Goal: Task Accomplishment & Management: Use online tool/utility

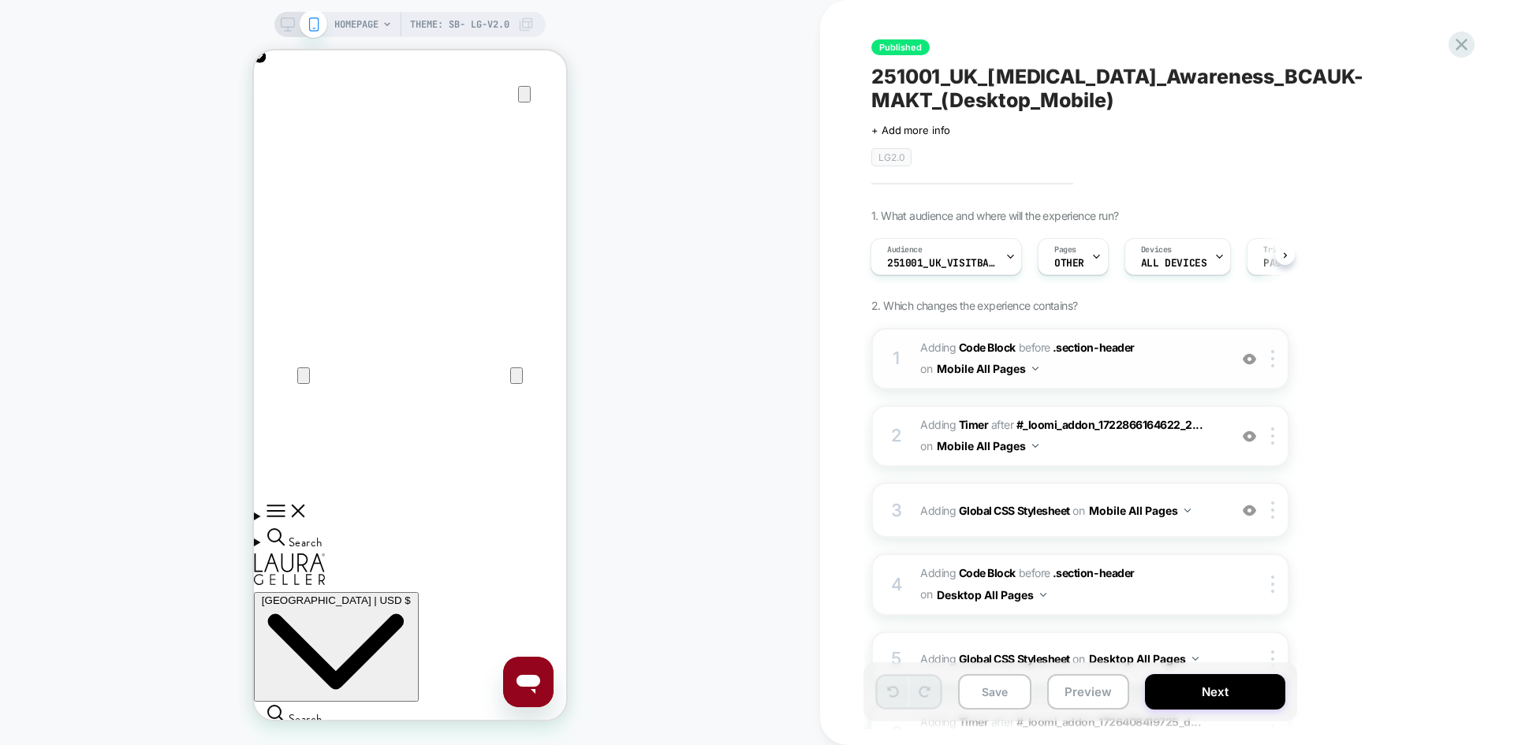
click at [1111, 378] on span "Adding Code Block BEFORE .section-header .section-header on Mobile All Pages" at bounding box center [1070, 359] width 301 height 43
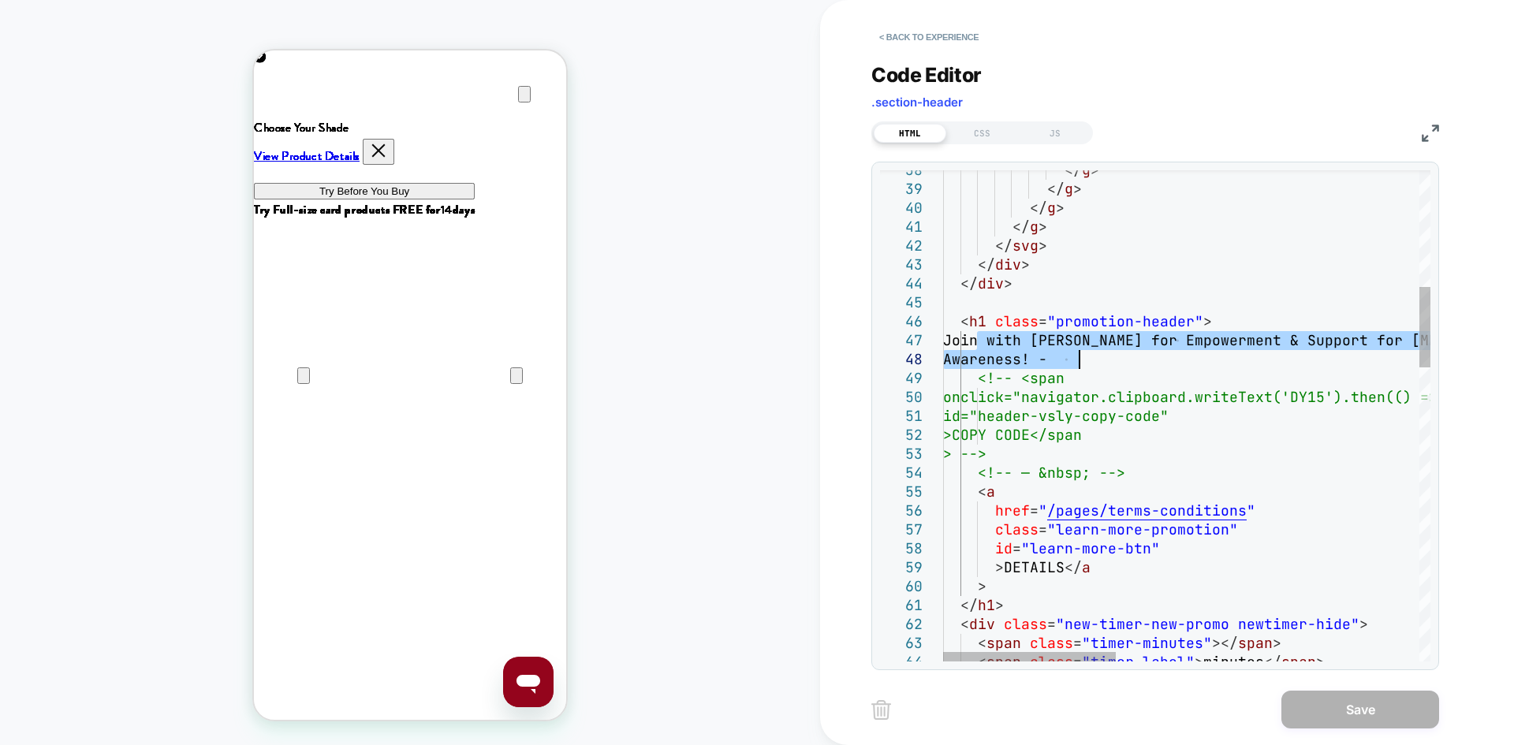
drag, startPoint x: 976, startPoint y: 341, endPoint x: 1085, endPoint y: 364, distance: 111.2
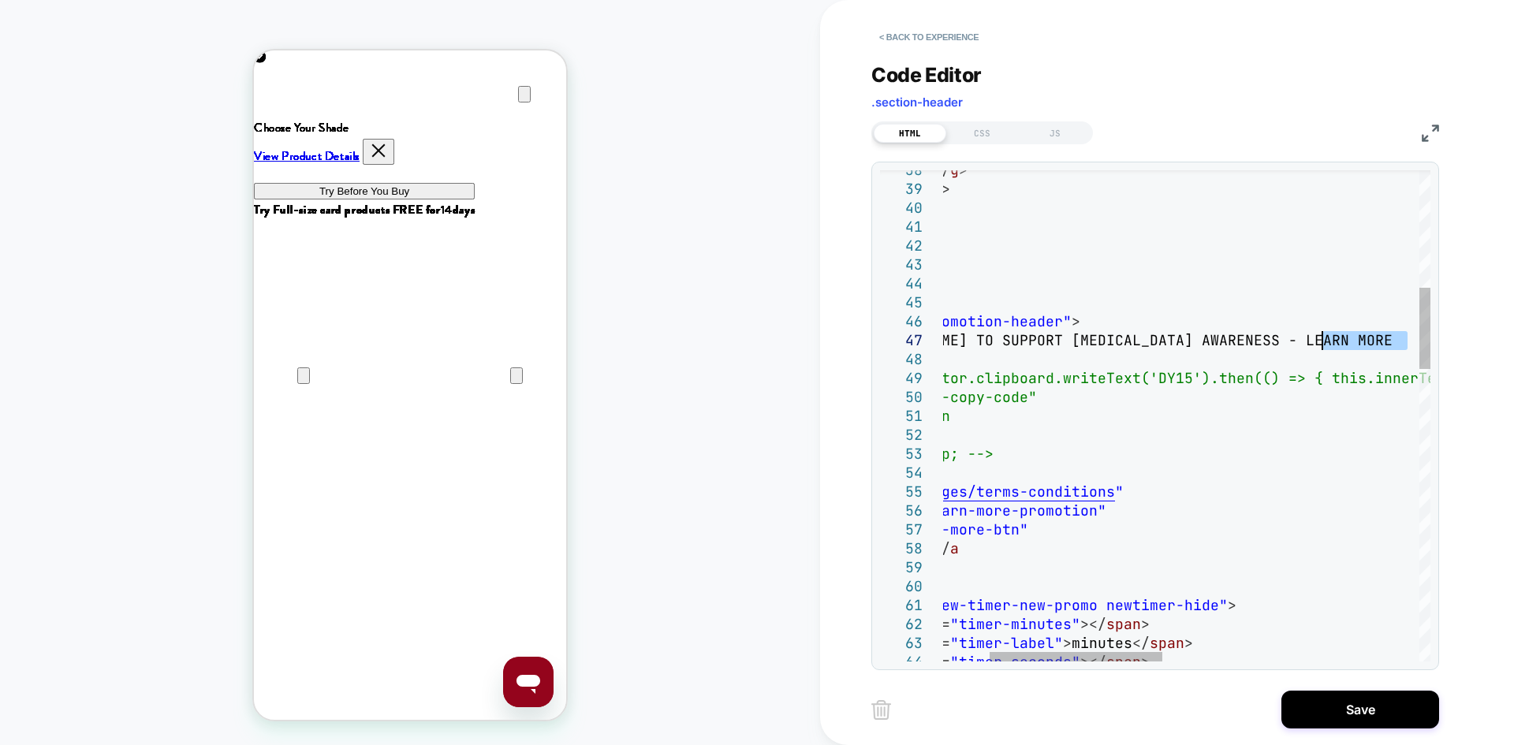
drag, startPoint x: 1408, startPoint y: 340, endPoint x: 1322, endPoint y: 344, distance: 86.1
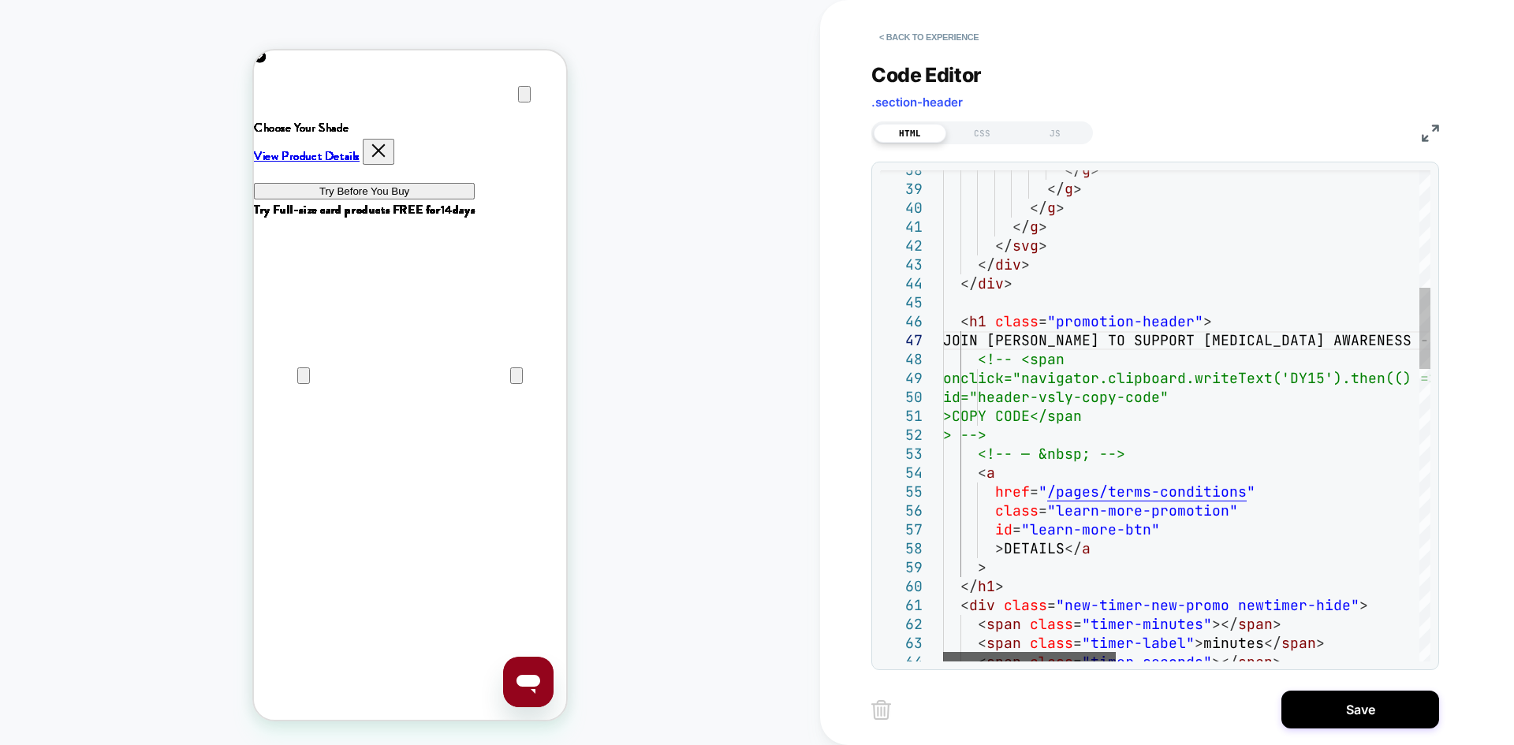
click at [1024, 656] on div at bounding box center [1029, 656] width 173 height 9
type textarea "**********"
click at [1314, 693] on button "Save" at bounding box center [1361, 710] width 158 height 38
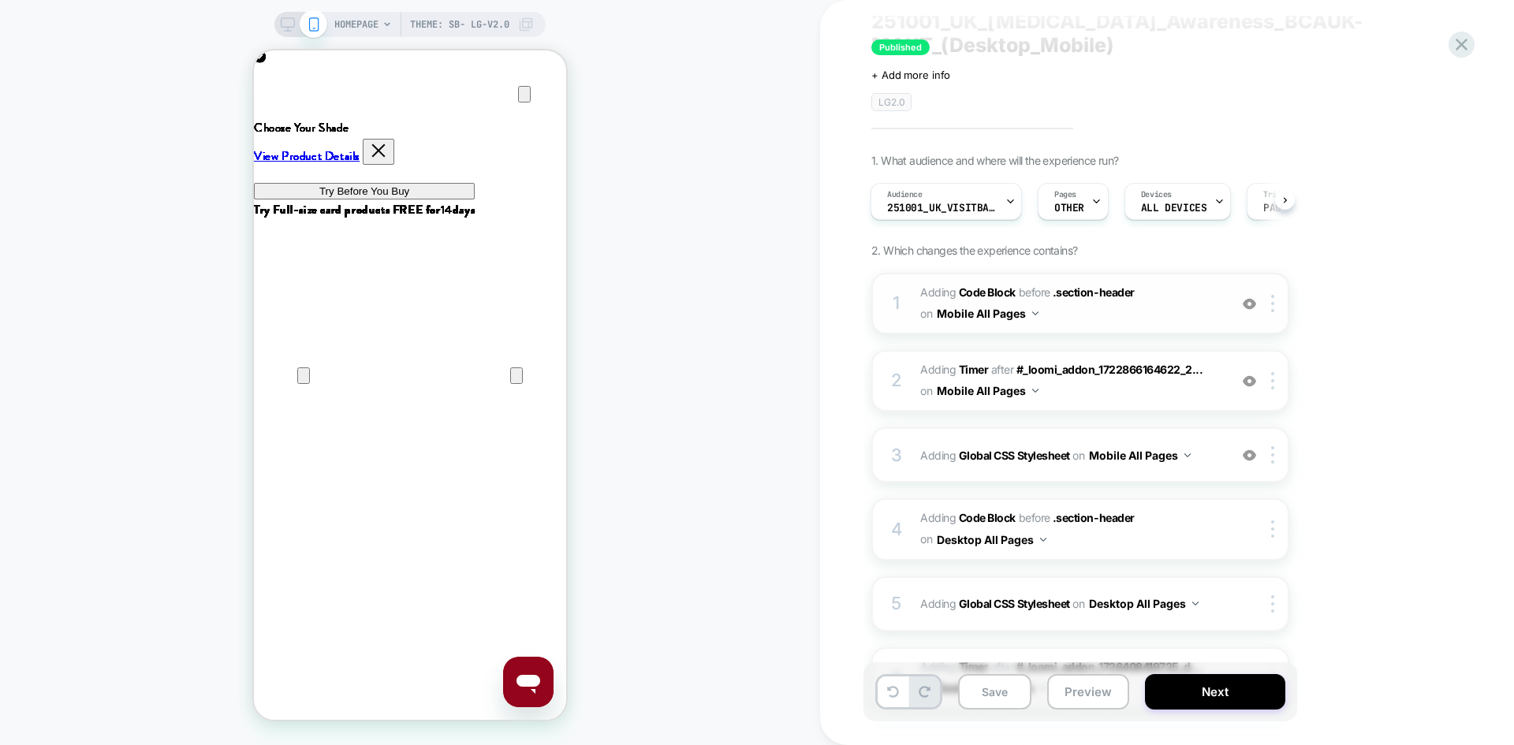
scroll to position [50, 0]
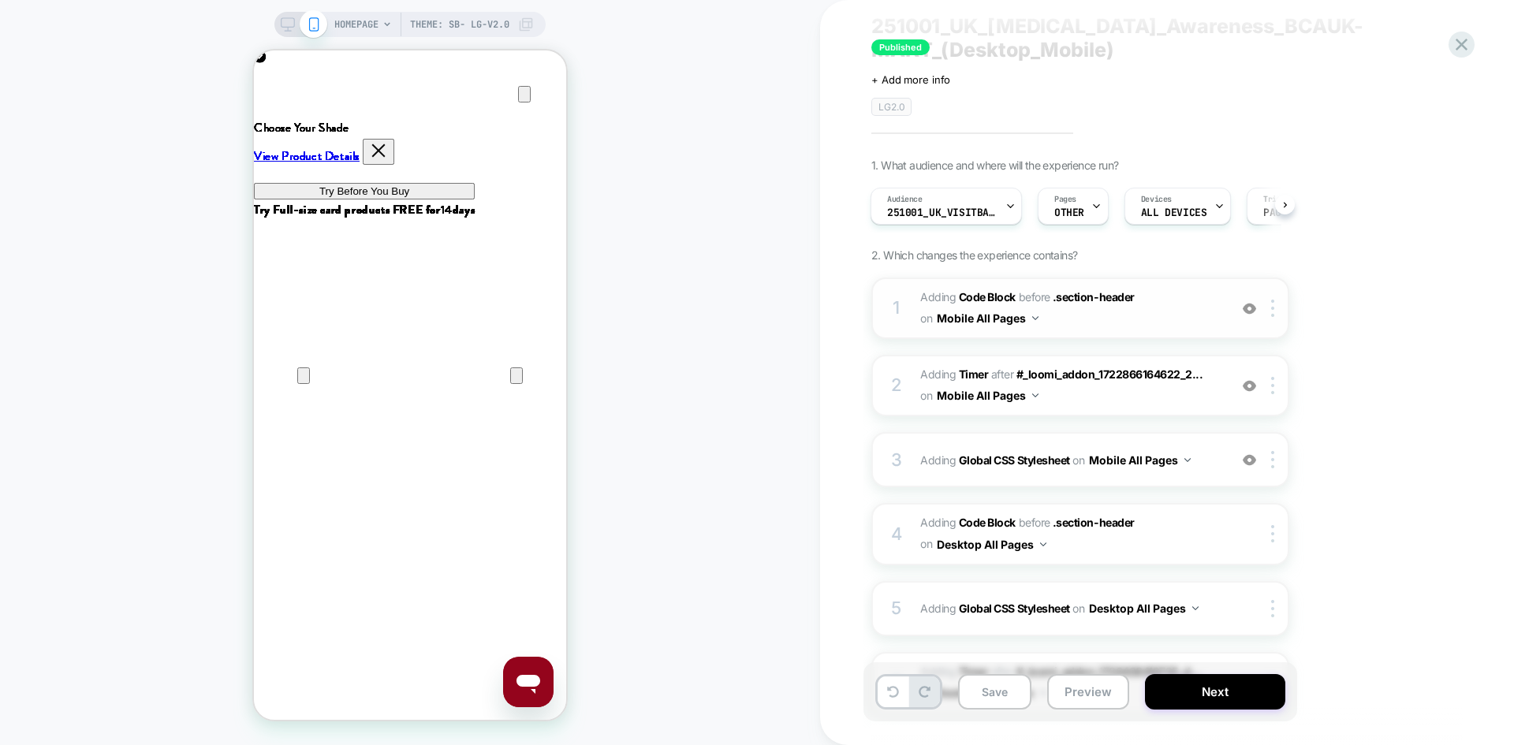
click at [1167, 311] on span "Adding Code Block BEFORE .section-header .section-header on Mobile All Pages" at bounding box center [1070, 308] width 301 height 43
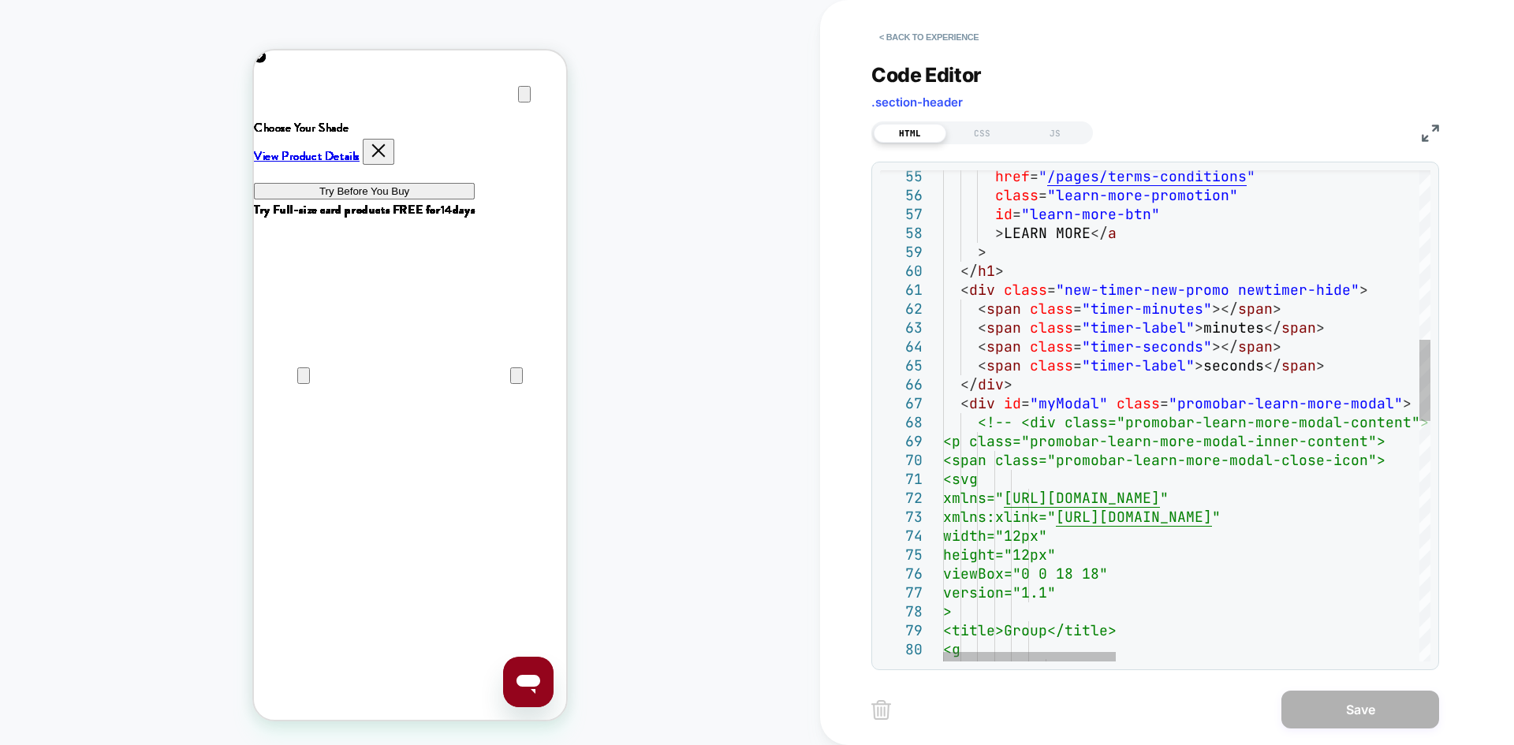
scroll to position [0, 625]
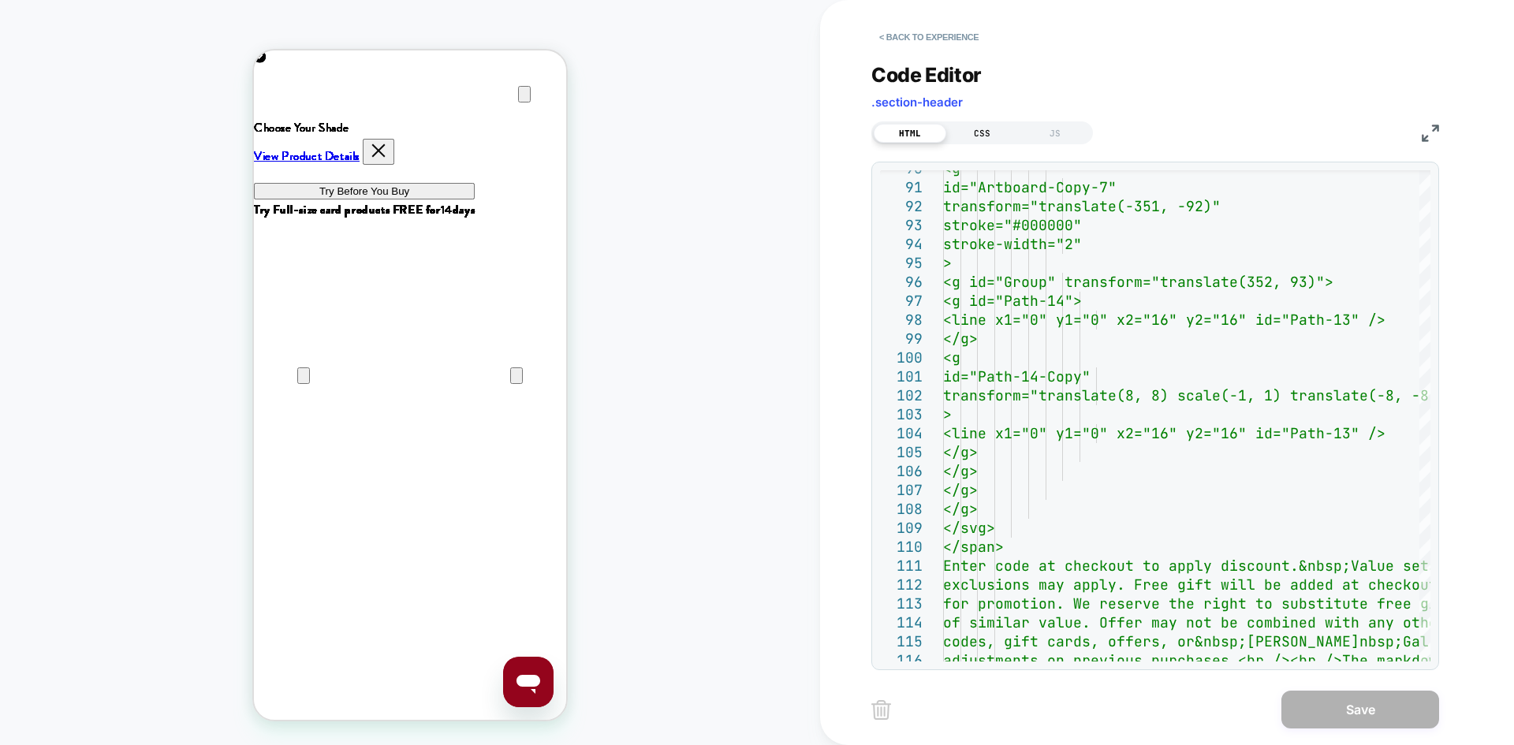
click at [971, 129] on div "CSS" at bounding box center [983, 133] width 73 height 19
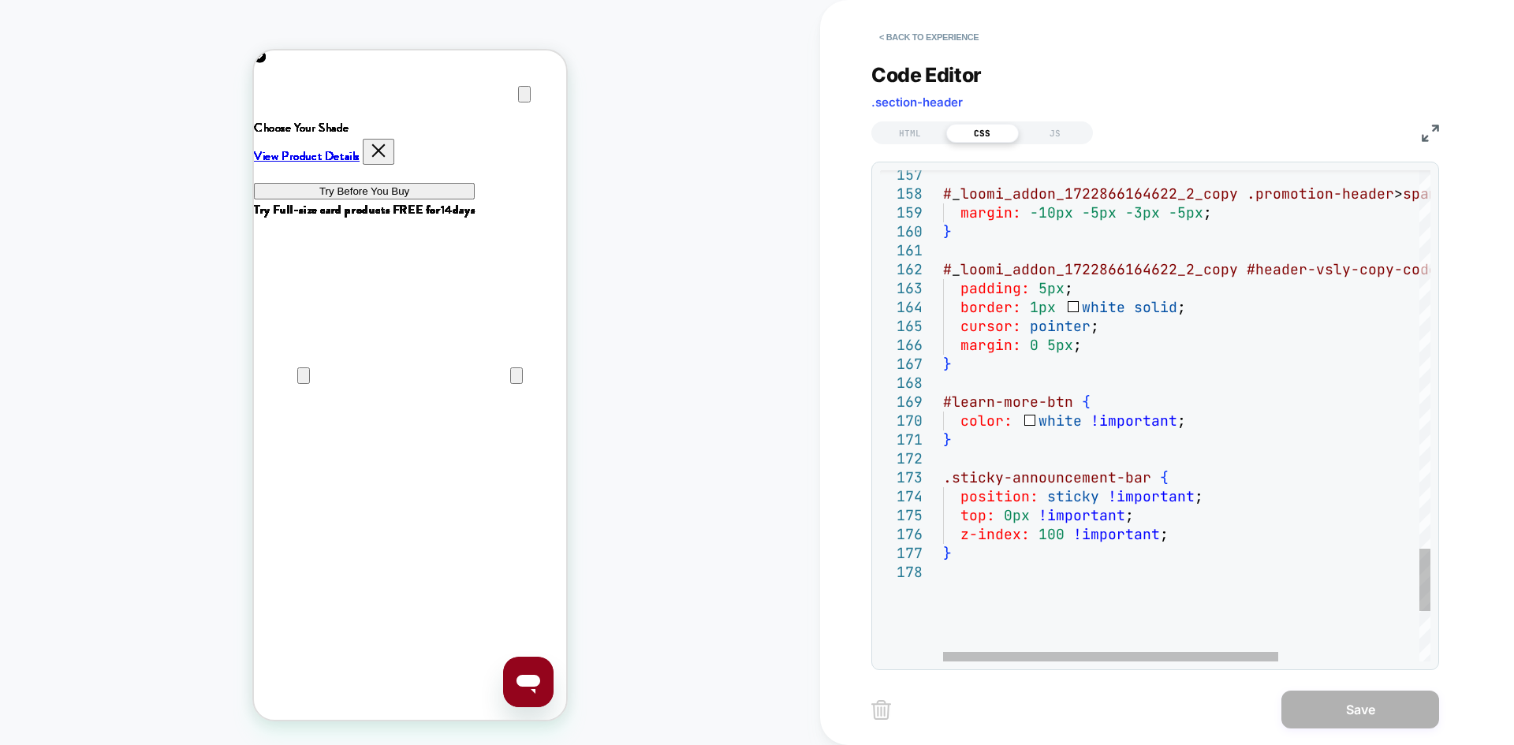
scroll to position [0, 312]
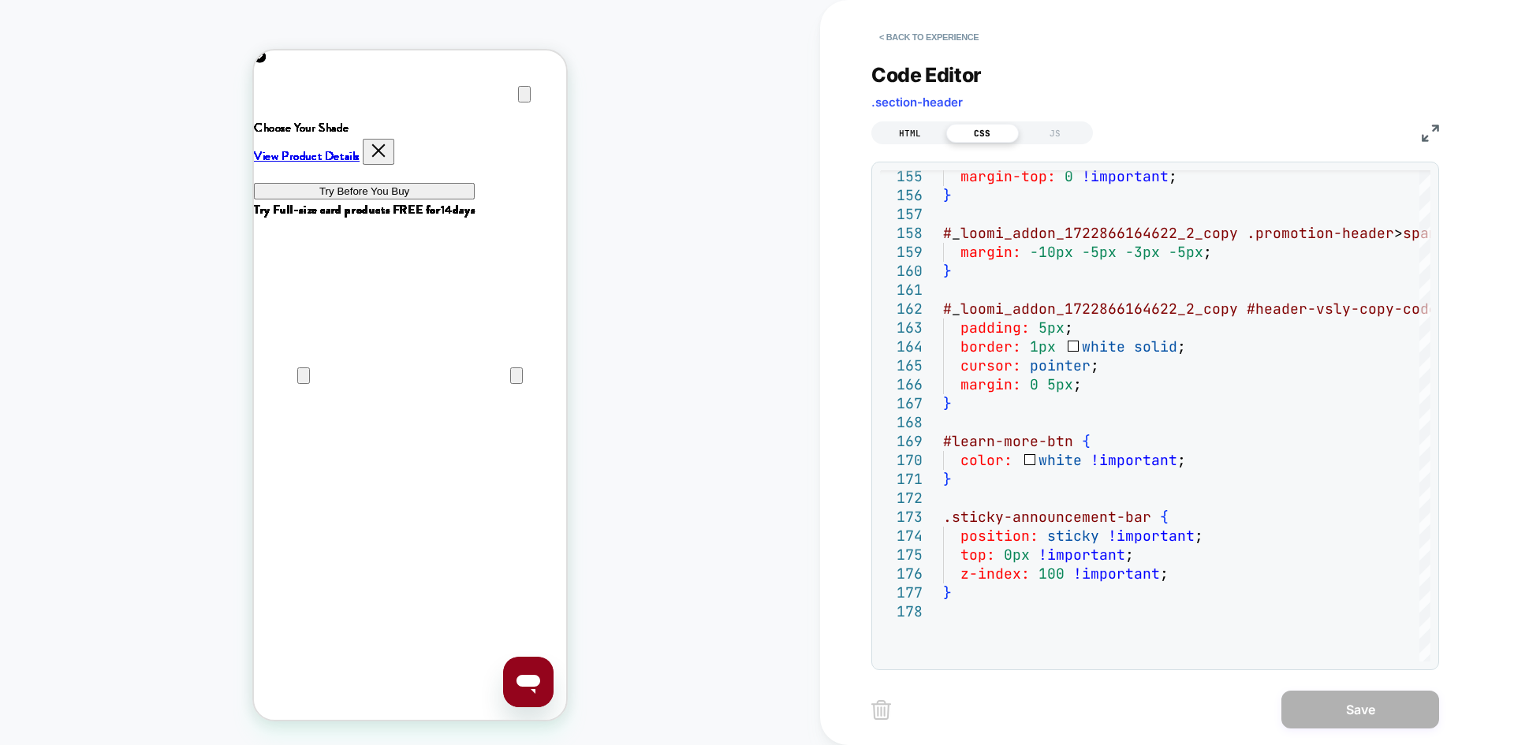
click at [909, 131] on div "HTML" at bounding box center [910, 133] width 73 height 19
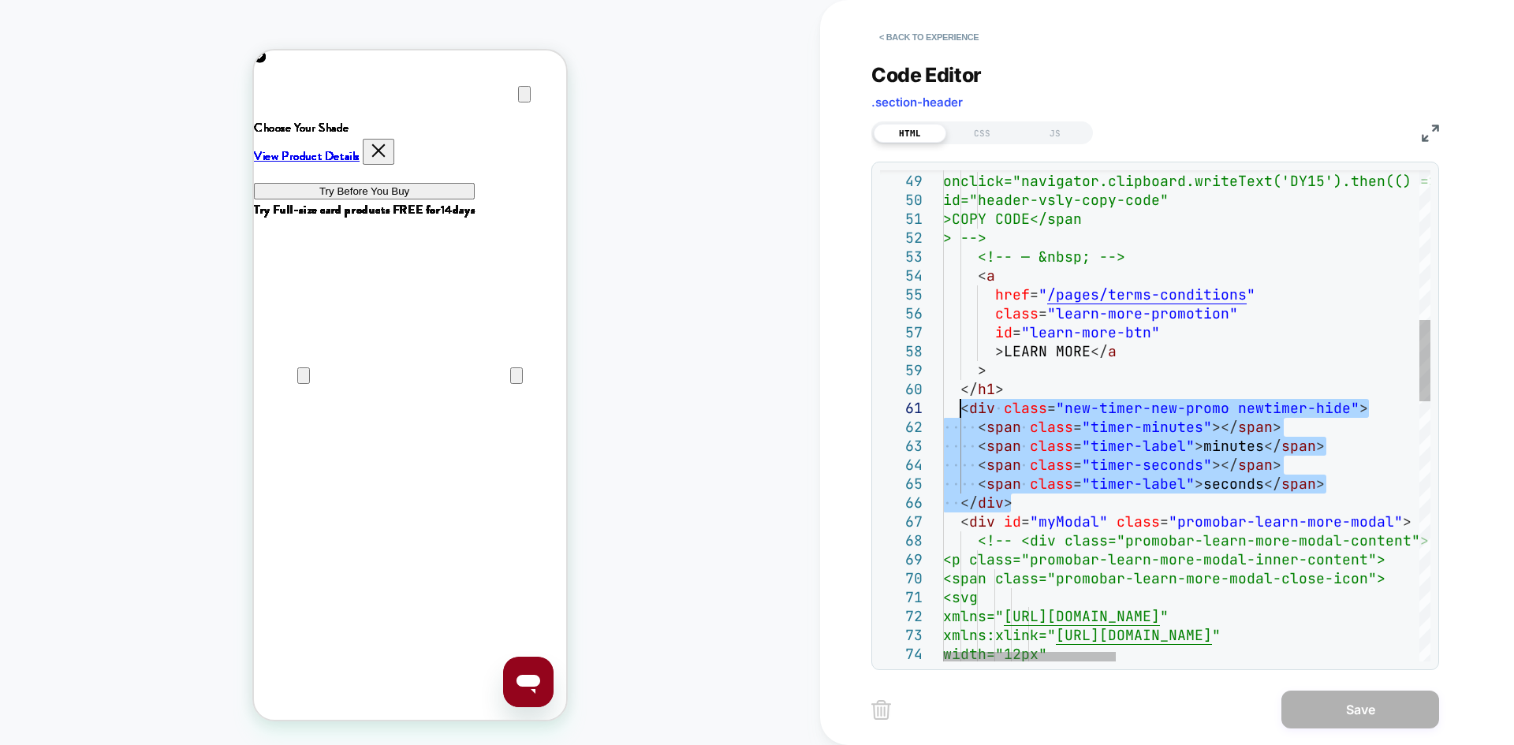
drag, startPoint x: 1006, startPoint y: 487, endPoint x: 961, endPoint y: 412, distance: 87.8
type textarea "**********"
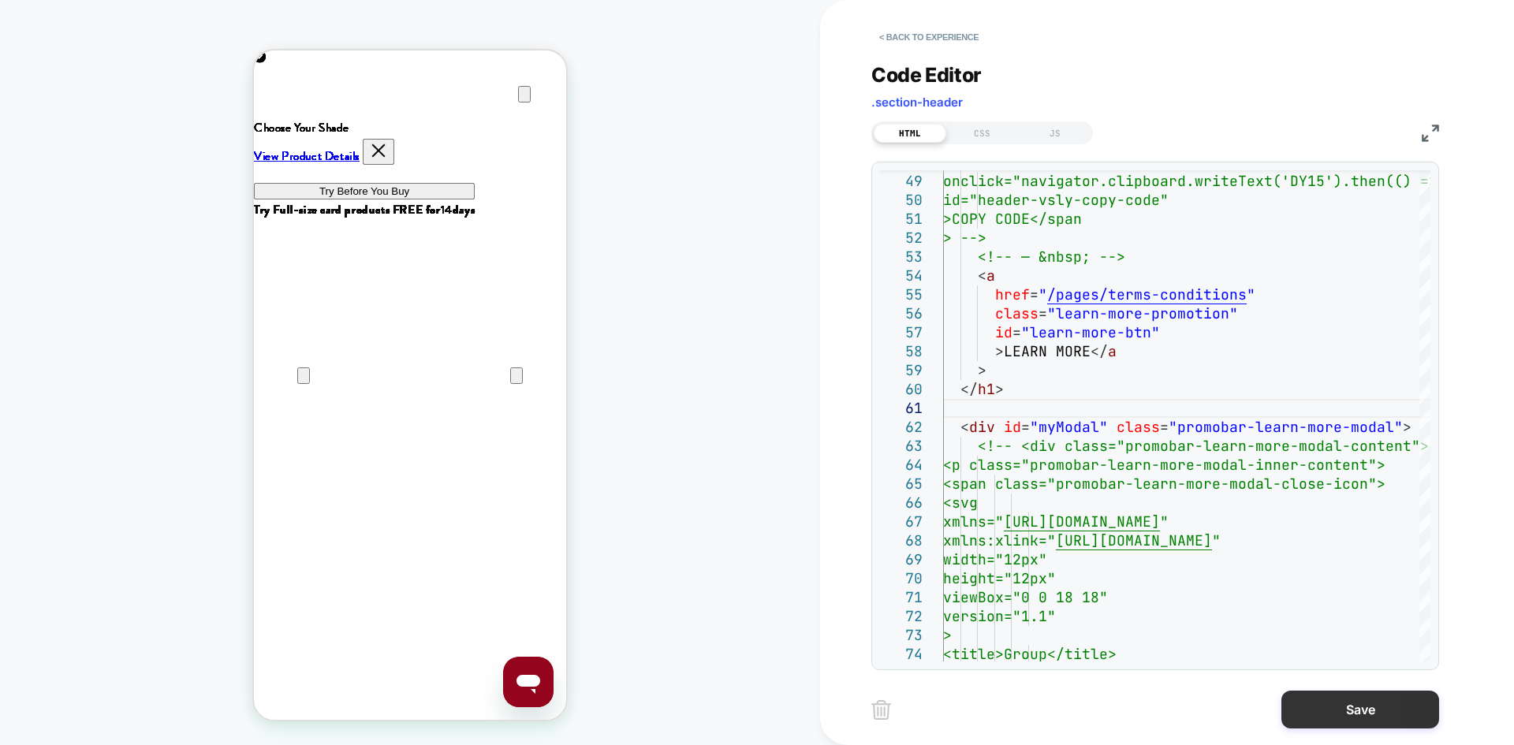
click at [1328, 705] on button "Save" at bounding box center [1361, 710] width 158 height 38
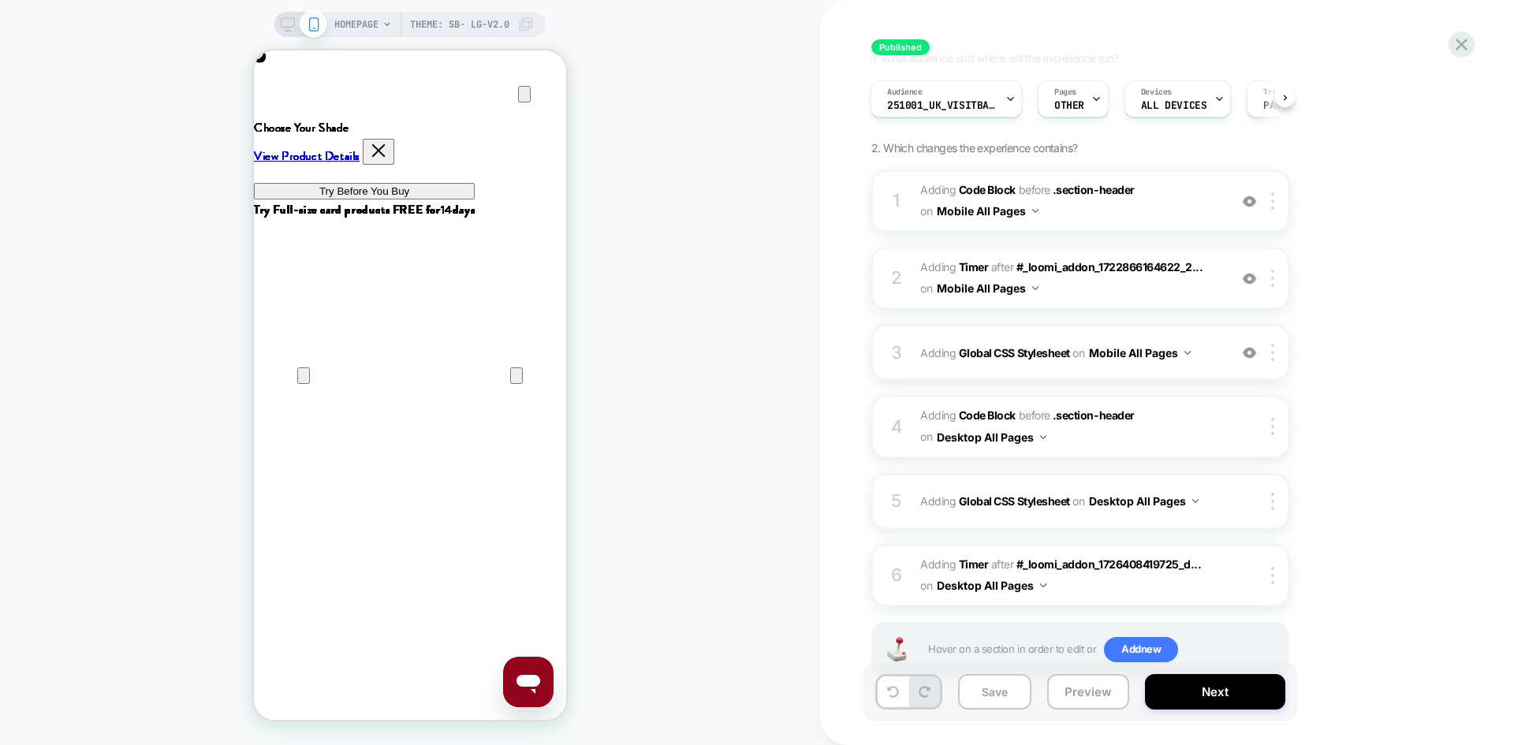
scroll to position [0, 625]
click at [286, 22] on icon at bounding box center [288, 24] width 14 height 14
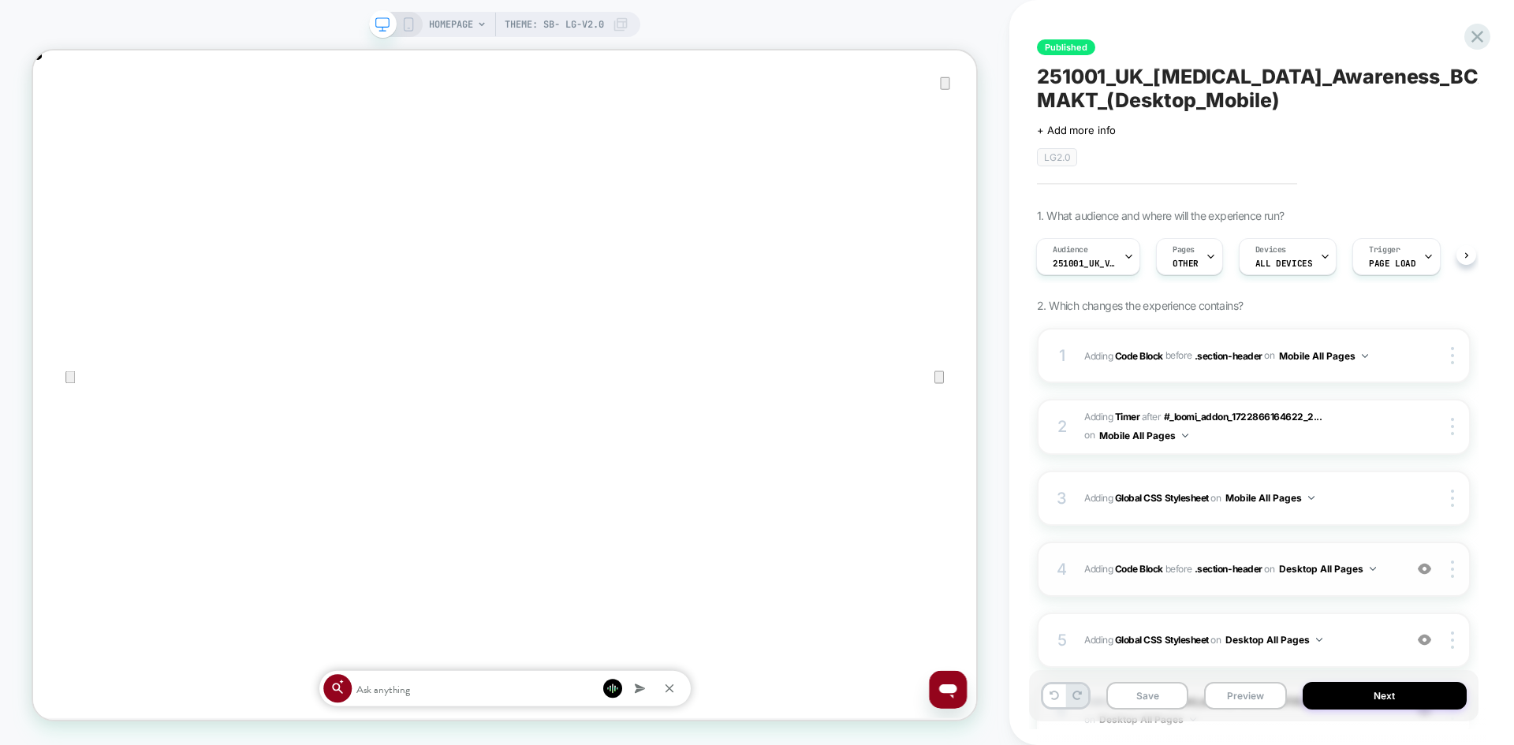
click at [1368, 581] on div "4 Adding Code Block BEFORE .section-header .section-header on Desktop All Pages…" at bounding box center [1254, 569] width 434 height 55
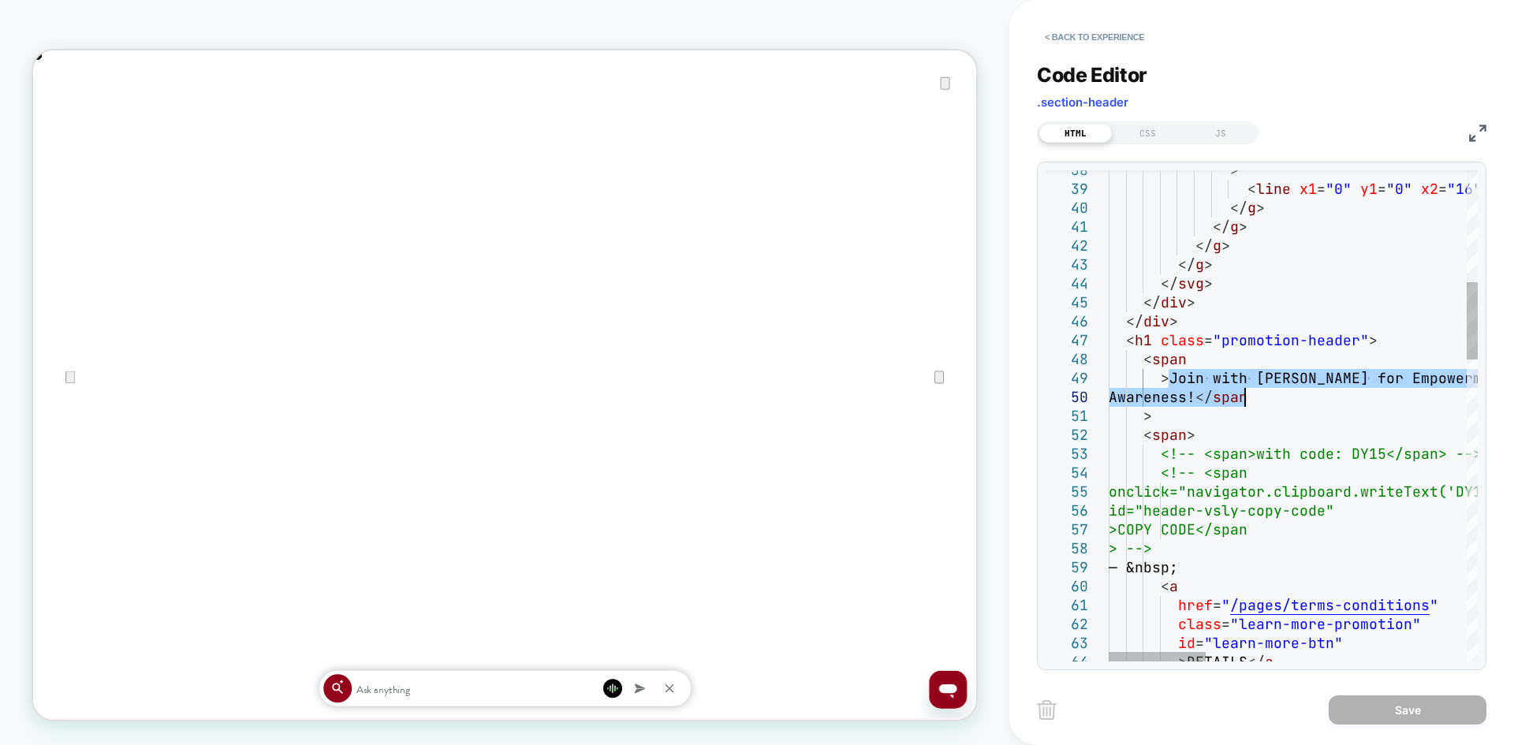
drag, startPoint x: 1170, startPoint y: 374, endPoint x: 1244, endPoint y: 399, distance: 78.3
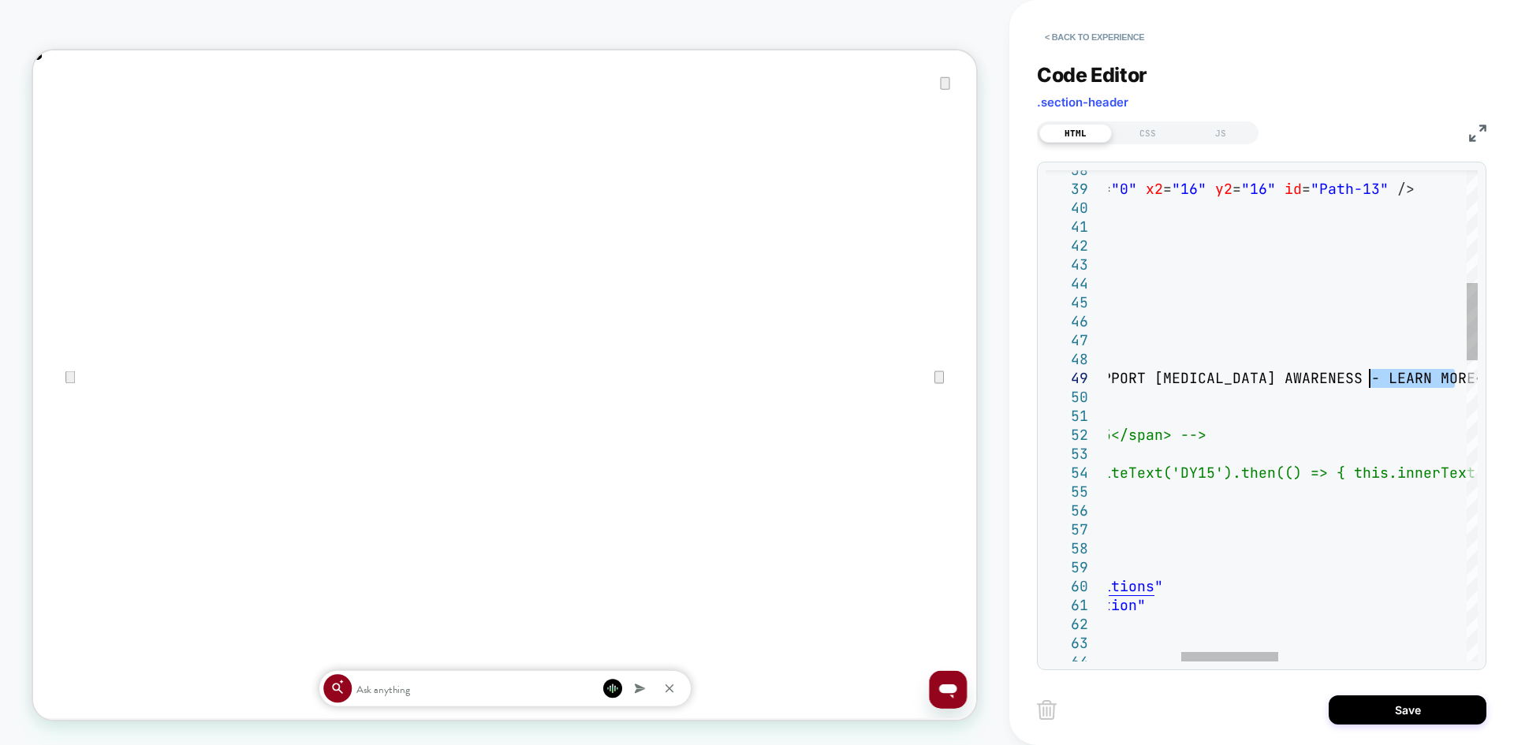
drag, startPoint x: 1400, startPoint y: 376, endPoint x: 1372, endPoint y: 376, distance: 27.6
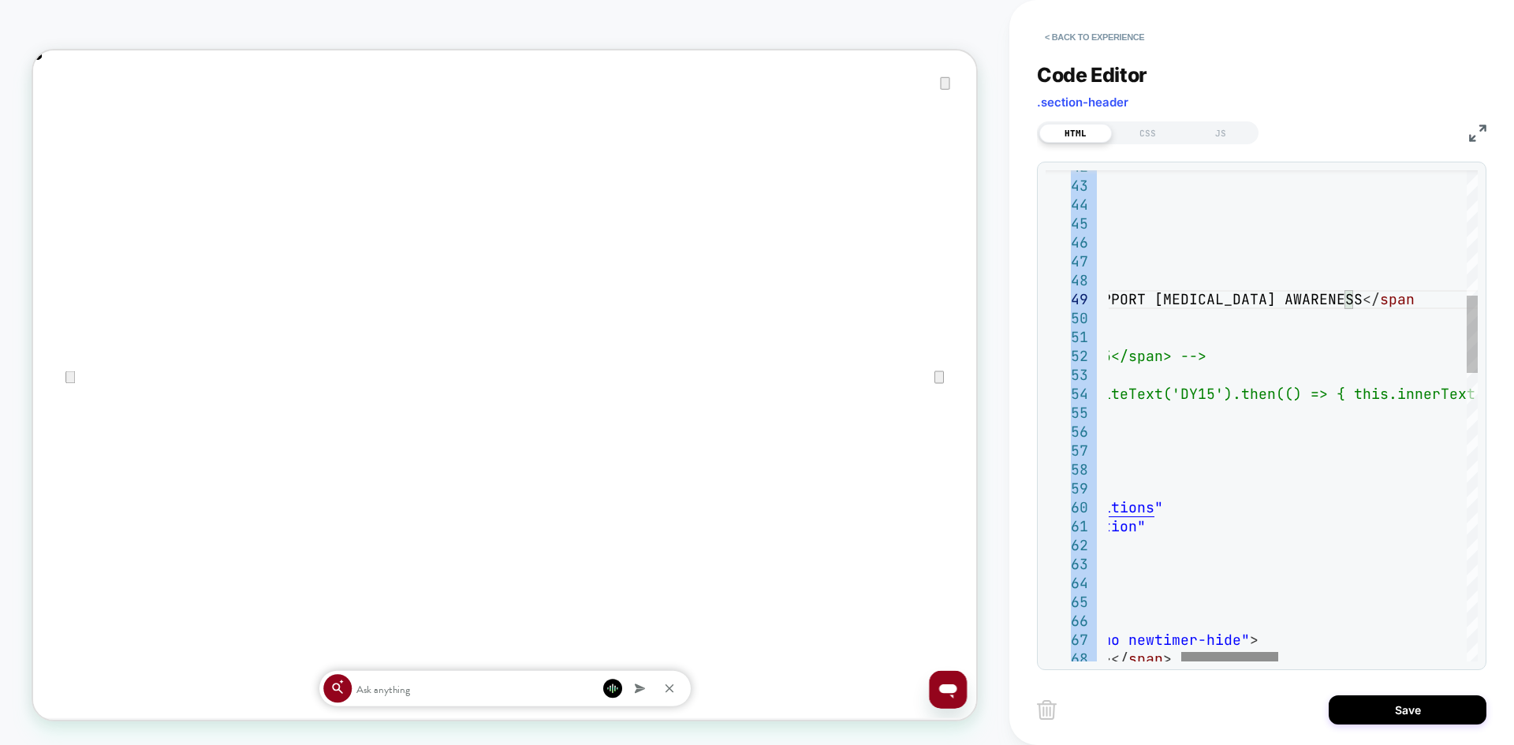
click at [1215, 659] on div "42 43 44 45 46 47 48 49 50 51 52 53 54 55 56 57 58 59 60 61 62 63 64 65 66 67 6…" at bounding box center [1262, 416] width 450 height 509
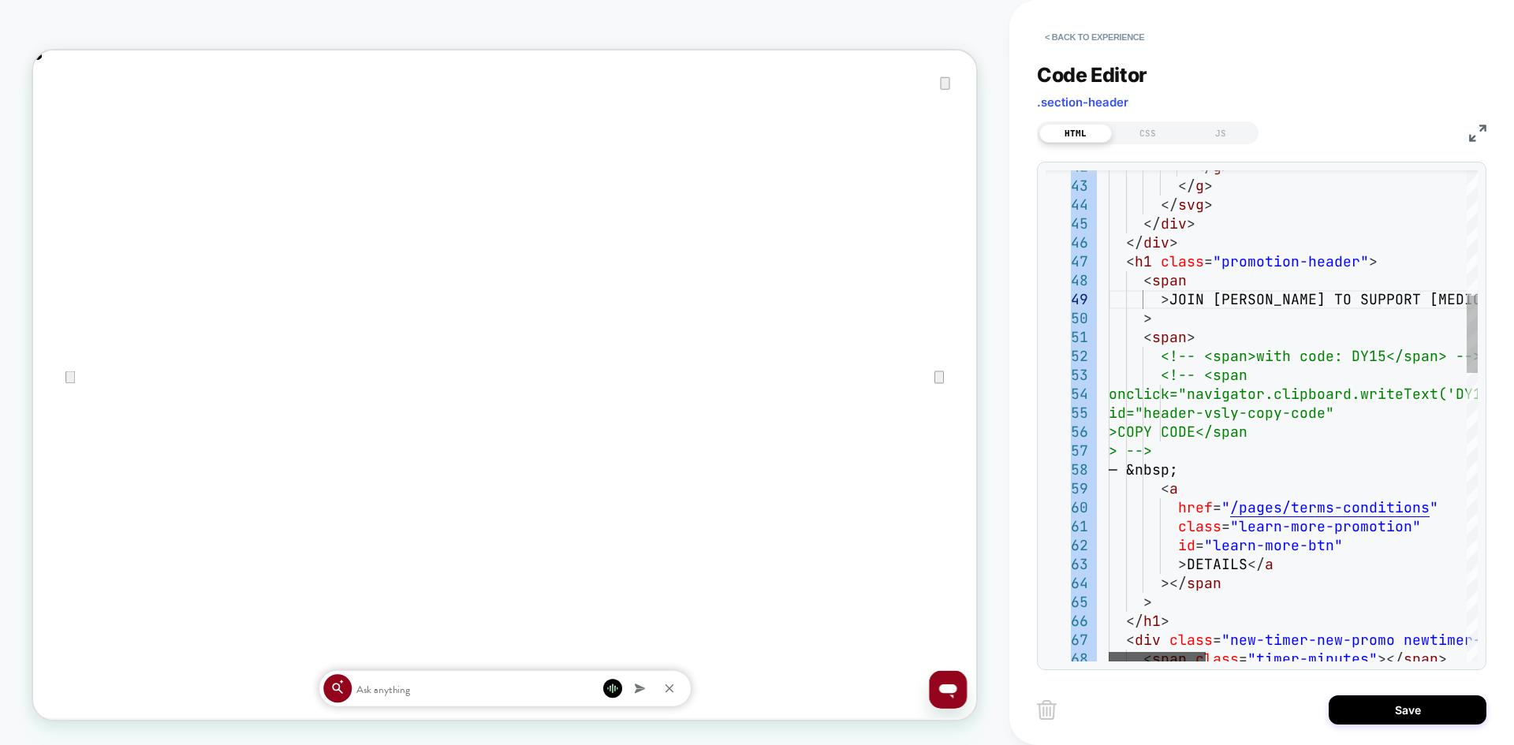
click at [1133, 652] on div at bounding box center [1157, 656] width 97 height 9
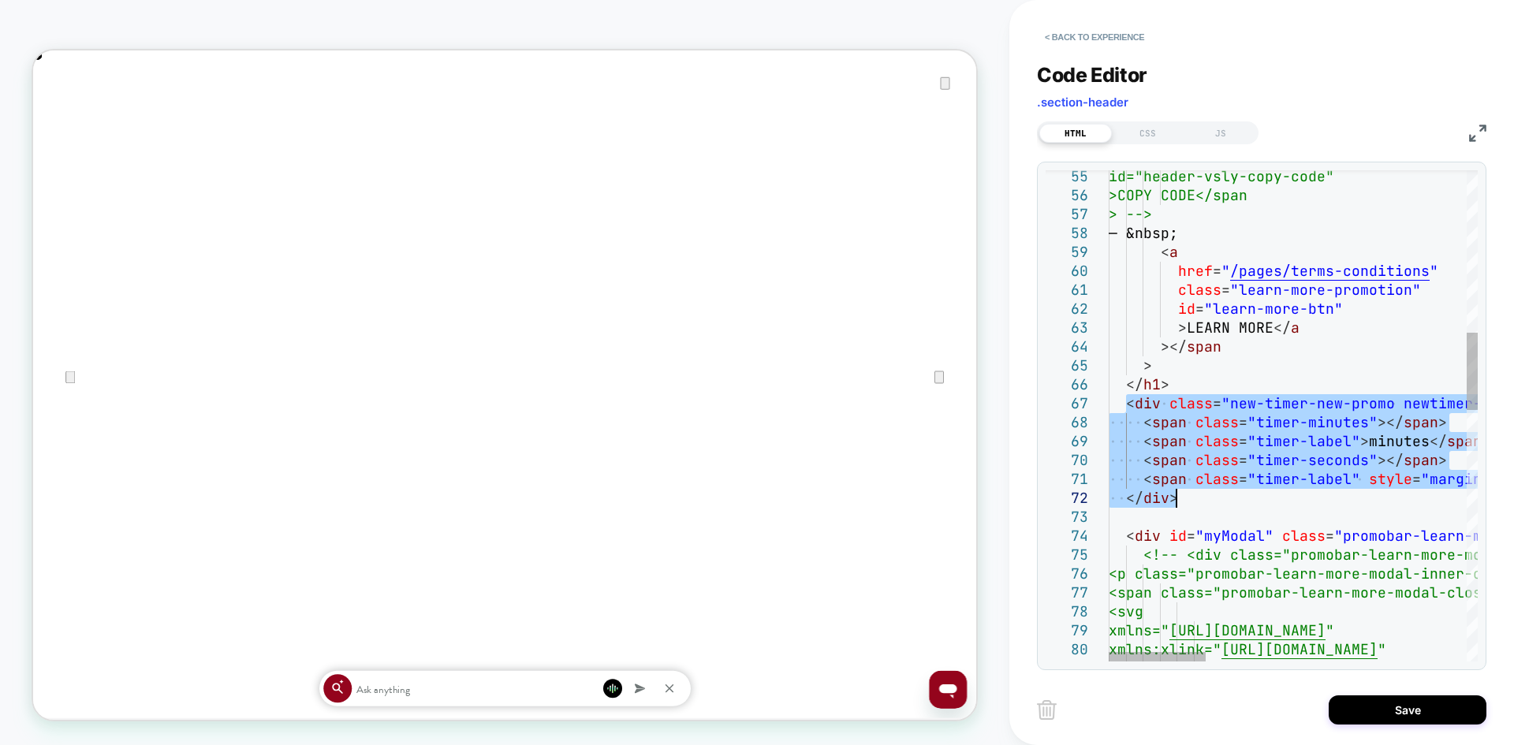
drag, startPoint x: 1132, startPoint y: 409, endPoint x: 1202, endPoint y: 498, distance: 112.8
type textarea "**********"
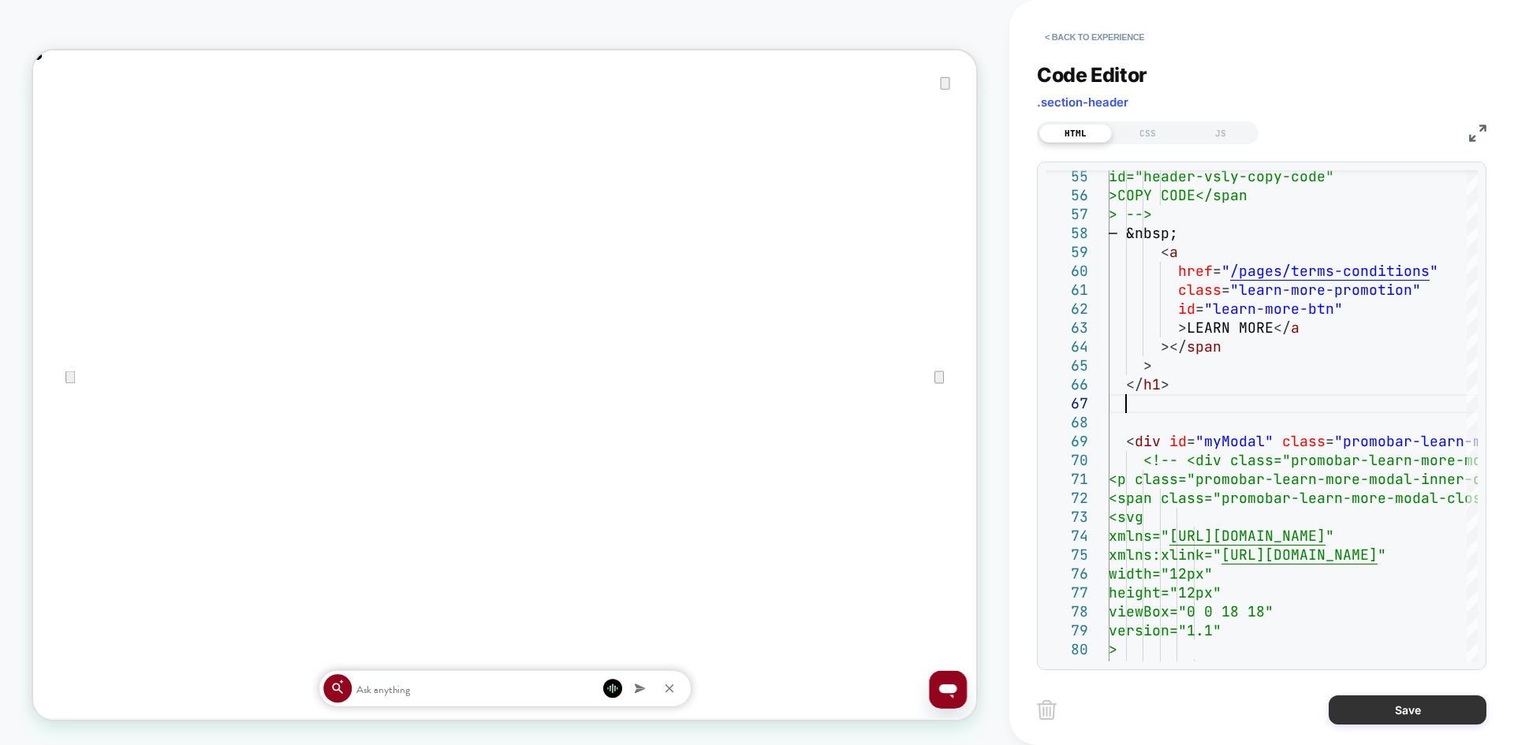
click at [1417, 700] on button "Save" at bounding box center [1408, 710] width 158 height 29
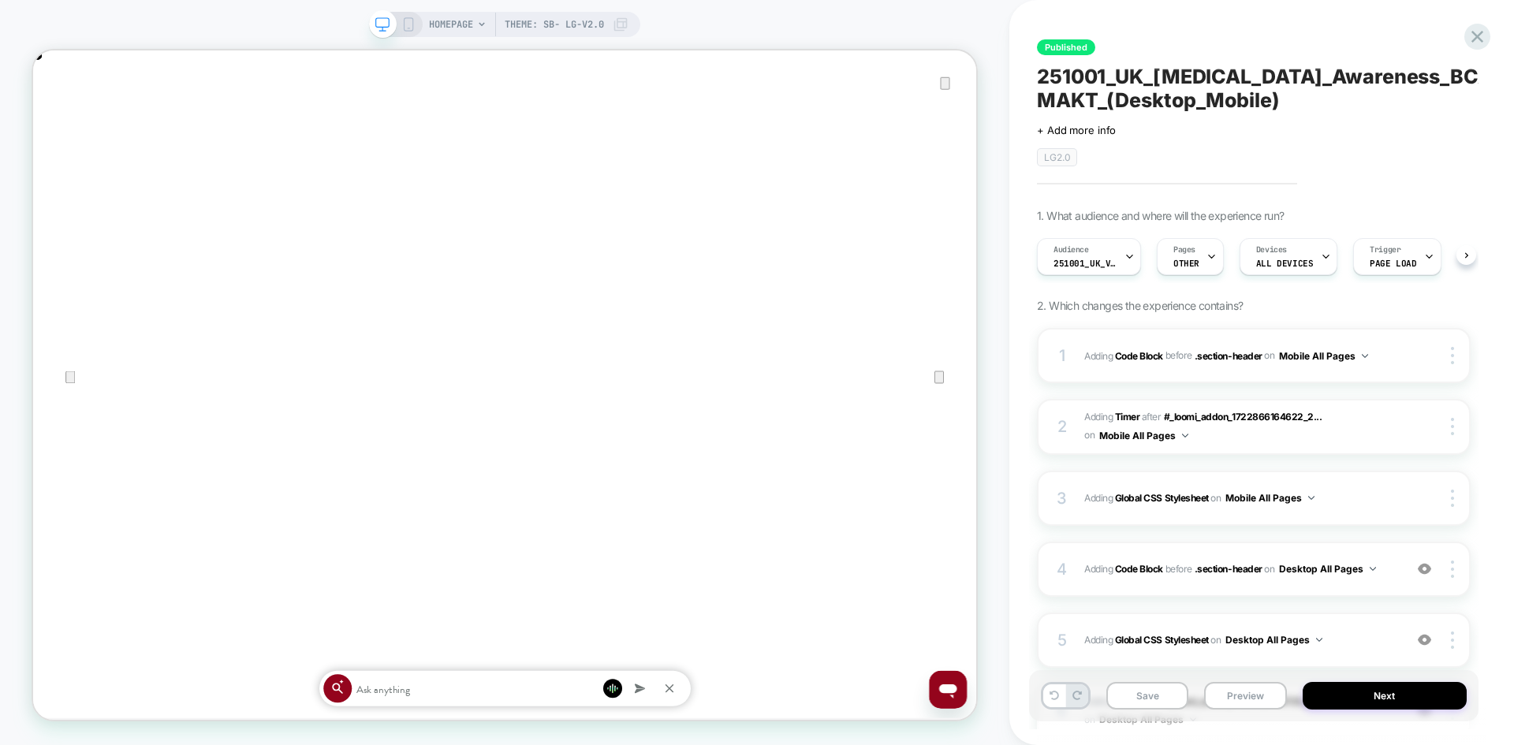
scroll to position [0, 1]
click at [1156, 704] on button "Save" at bounding box center [1148, 696] width 82 height 28
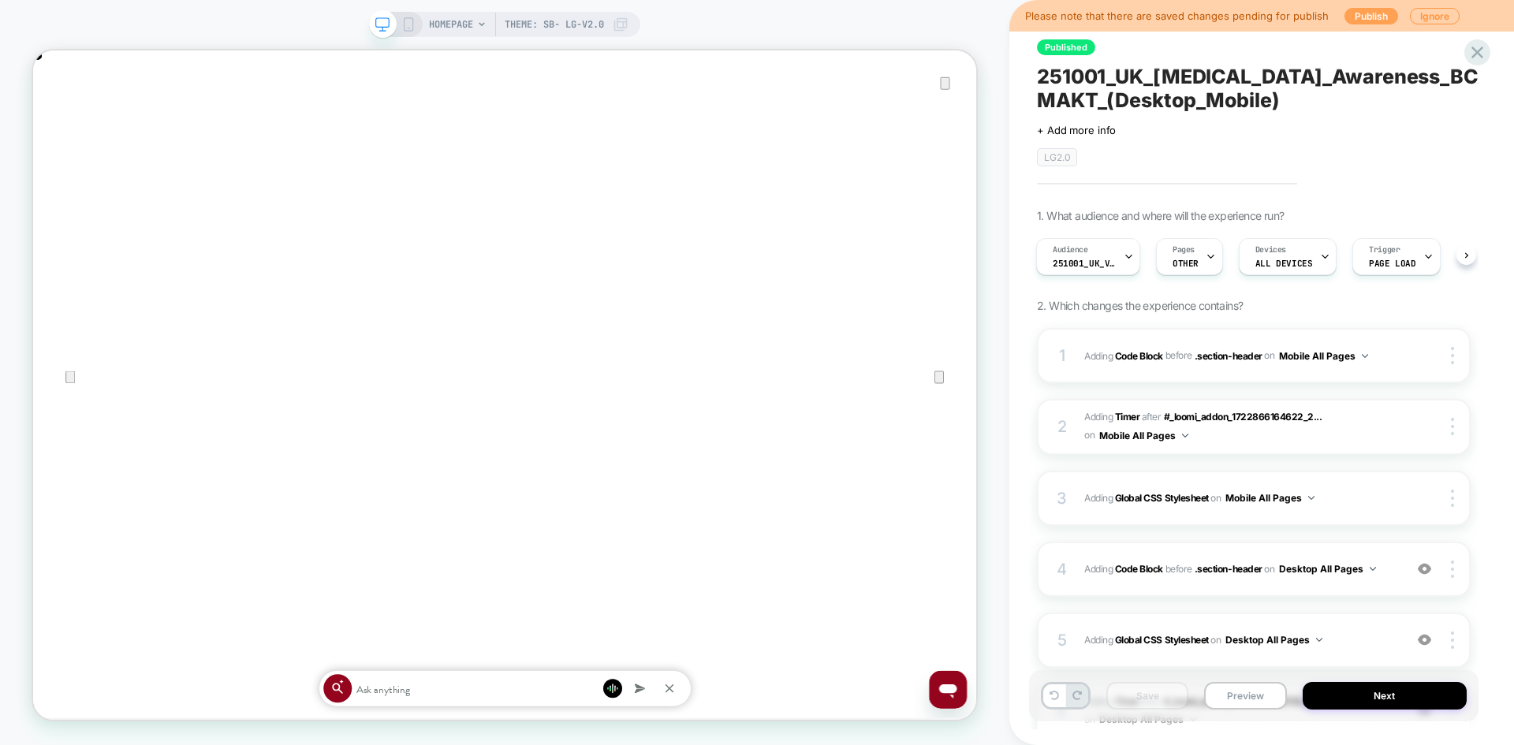
click at [1369, 12] on button "Publish" at bounding box center [1372, 16] width 54 height 17
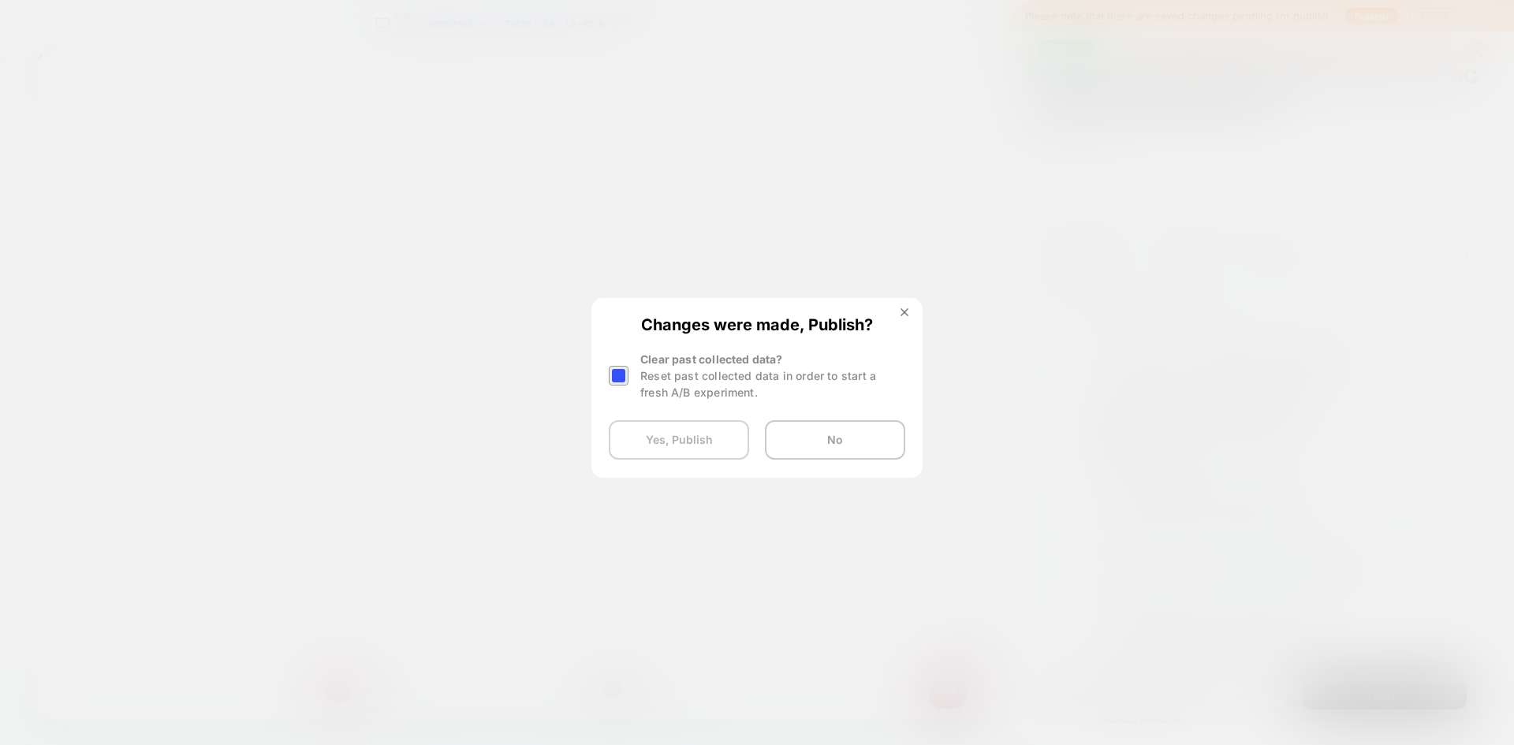
click at [712, 442] on button "Yes, Publish" at bounding box center [679, 439] width 140 height 39
